Goal: Navigation & Orientation: Find specific page/section

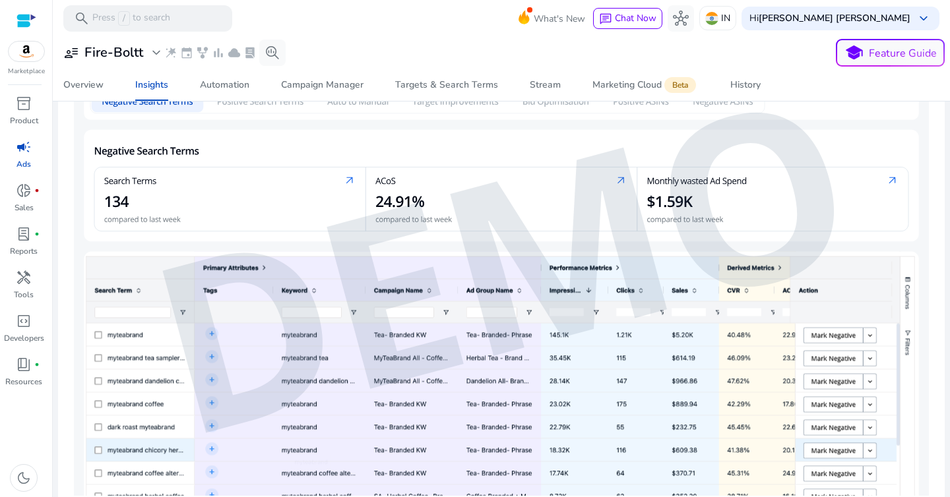
scroll to position [330, 0]
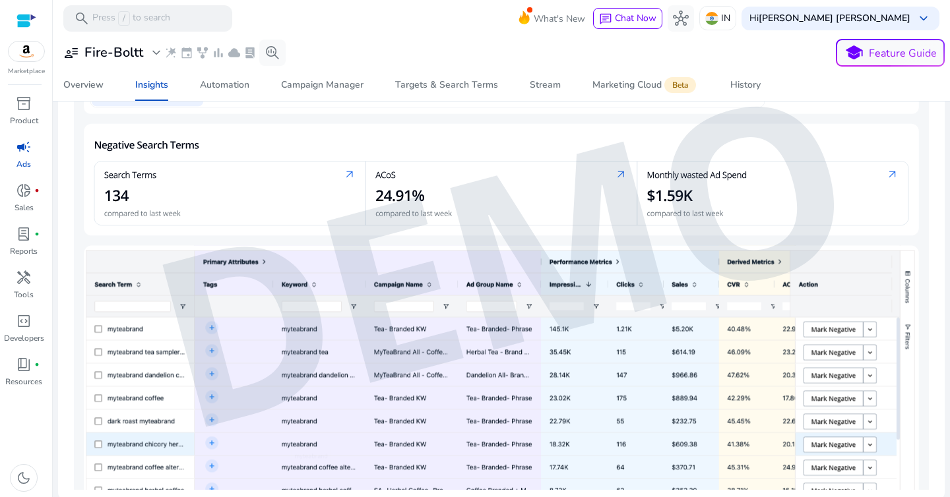
click at [37, 163] on link "campaign Ads" at bounding box center [23, 159] width 47 height 44
